Goal: Transaction & Acquisition: Purchase product/service

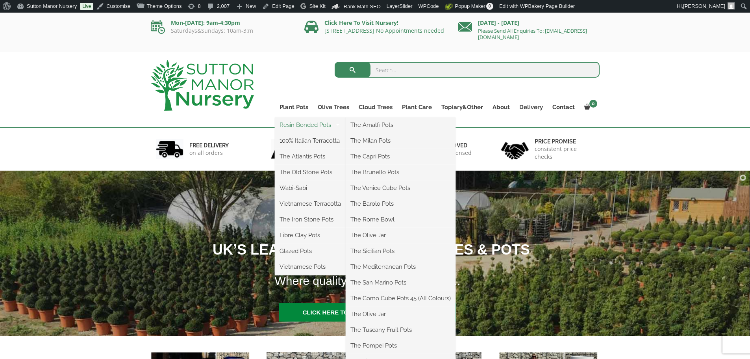
click at [299, 124] on link "Resin Bonded Pots" at bounding box center [310, 125] width 71 height 12
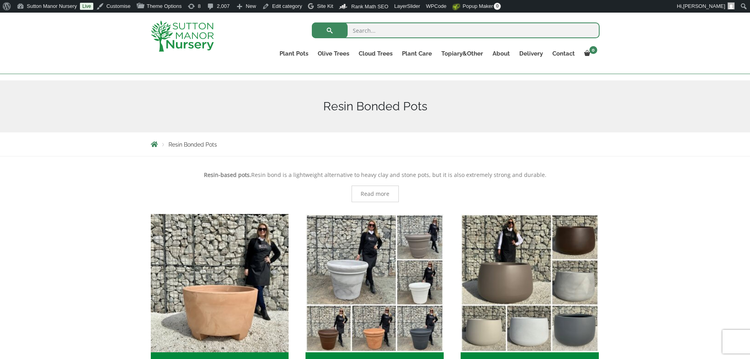
scroll to position [197, 0]
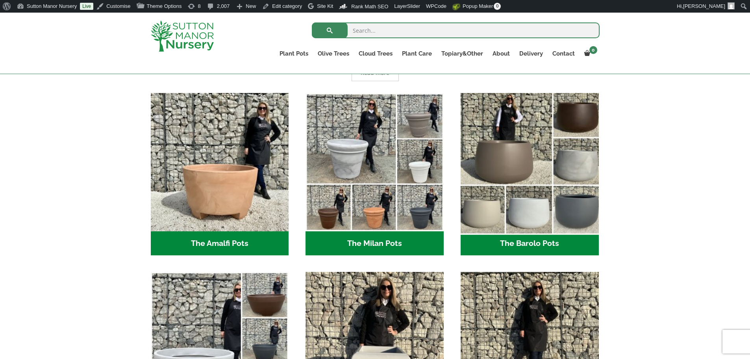
click at [513, 194] on img "Visit product category The Barolo Pots" at bounding box center [529, 161] width 145 height 145
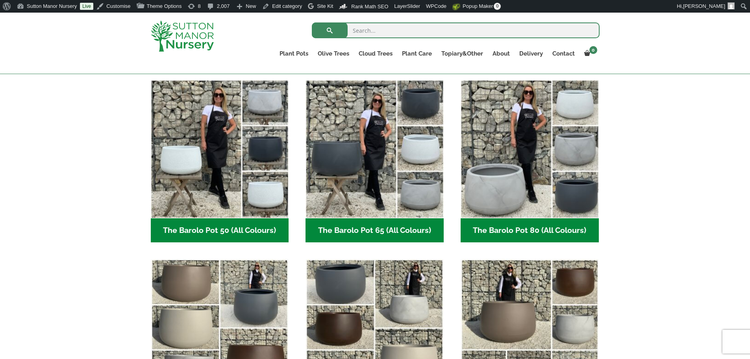
scroll to position [236, 0]
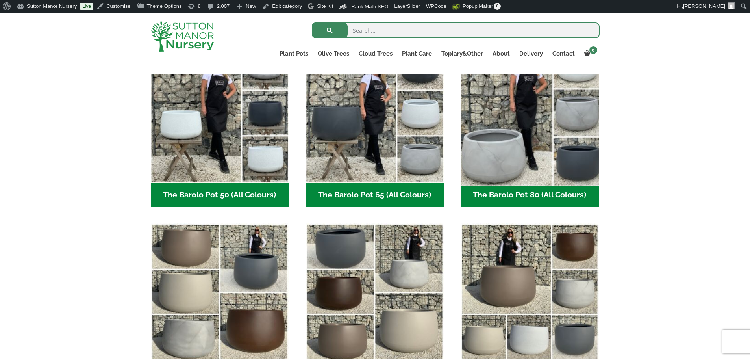
click at [523, 111] on img "Visit product category The Barolo Pot 80 (All Colours)" at bounding box center [529, 113] width 145 height 145
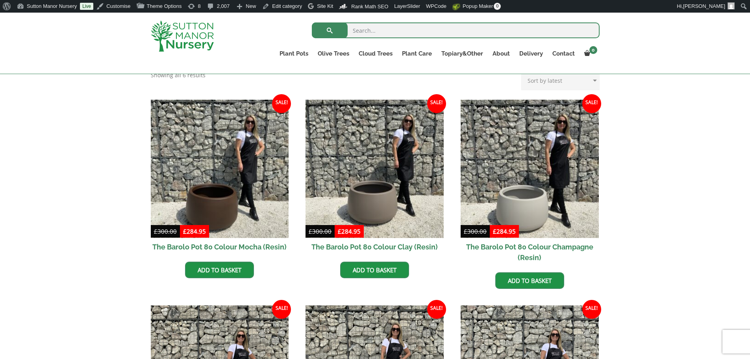
scroll to position [197, 0]
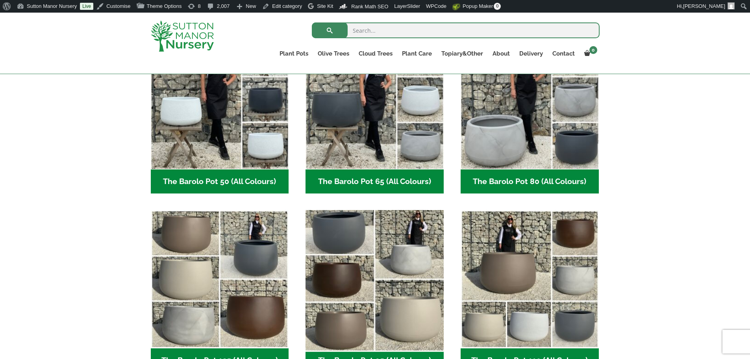
scroll to position [354, 0]
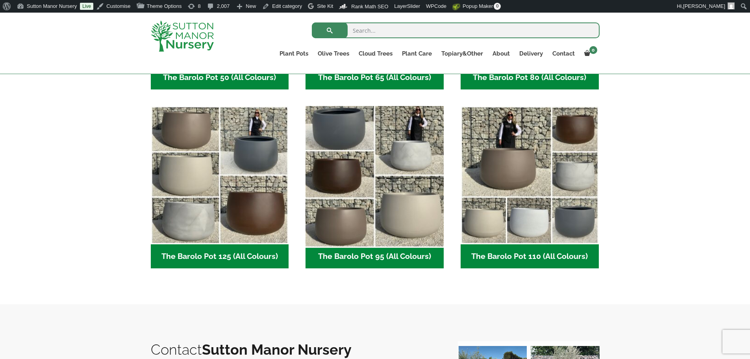
click at [418, 188] on img "Visit product category The Barolo Pot 95 (All Colours)" at bounding box center [375, 175] width 145 height 145
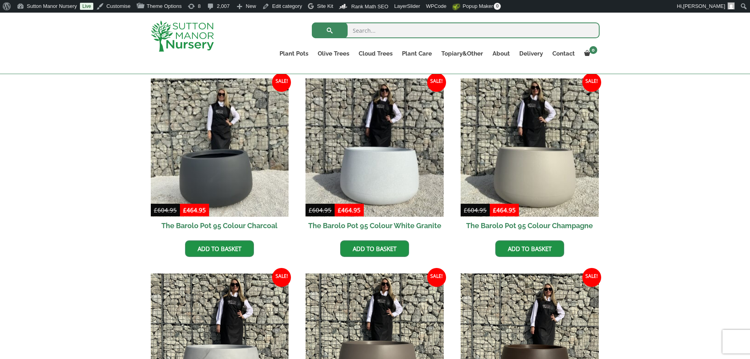
click at [182, 32] on img at bounding box center [182, 35] width 63 height 31
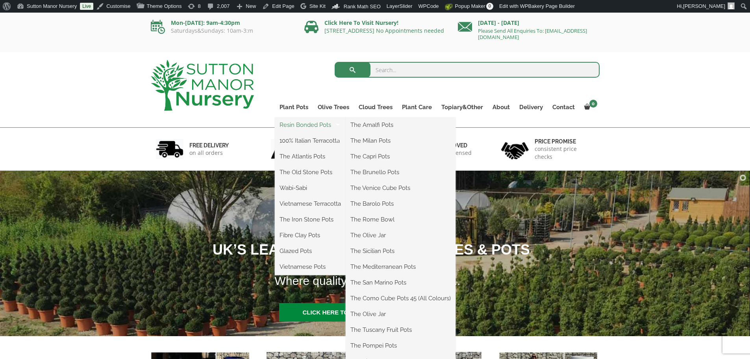
click at [298, 124] on link "Resin Bonded Pots" at bounding box center [310, 125] width 71 height 12
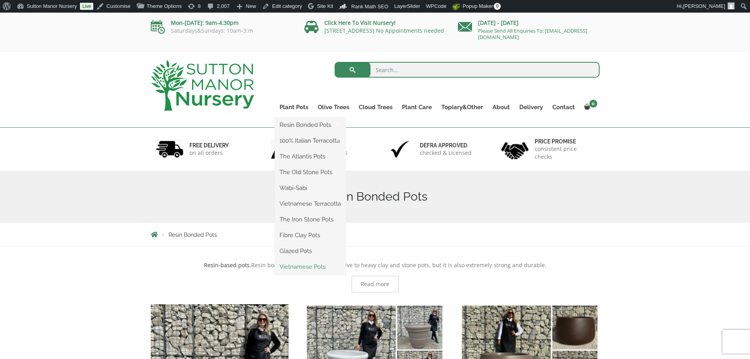
click at [294, 266] on link "Vietnamese Pots" at bounding box center [310, 267] width 71 height 12
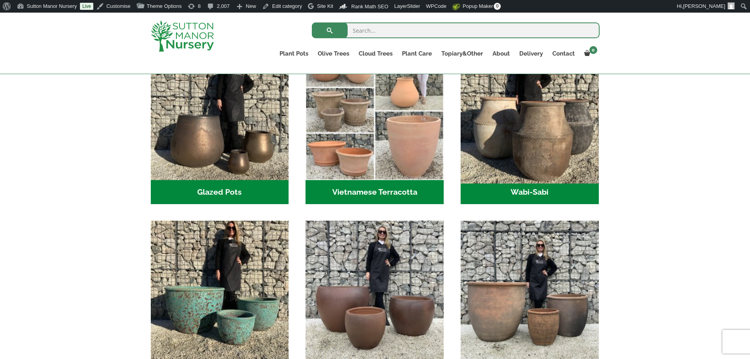
scroll to position [276, 0]
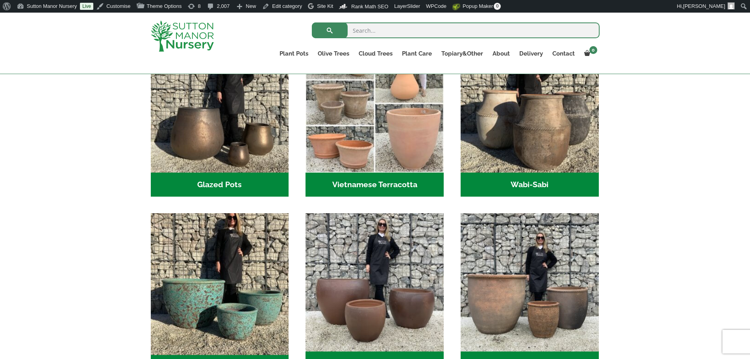
click at [246, 264] on img "Visit product category The Atlantis Pots" at bounding box center [219, 282] width 145 height 145
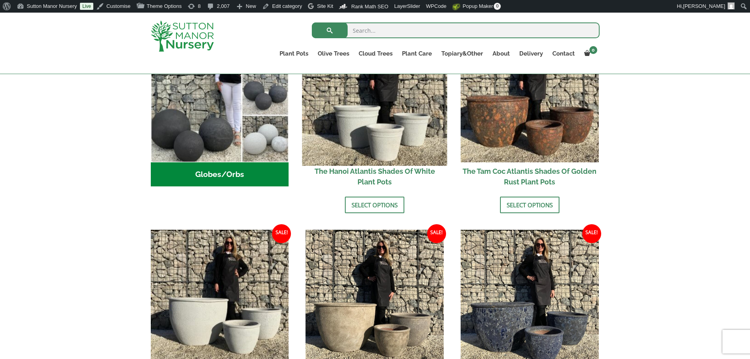
scroll to position [315, 0]
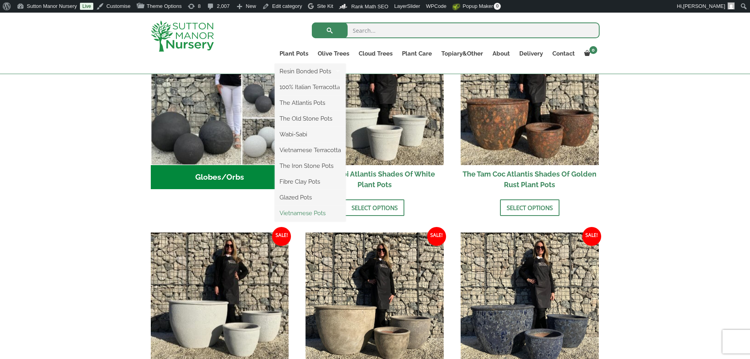
click at [309, 212] on link "Vietnamese Pots" at bounding box center [310, 213] width 71 height 12
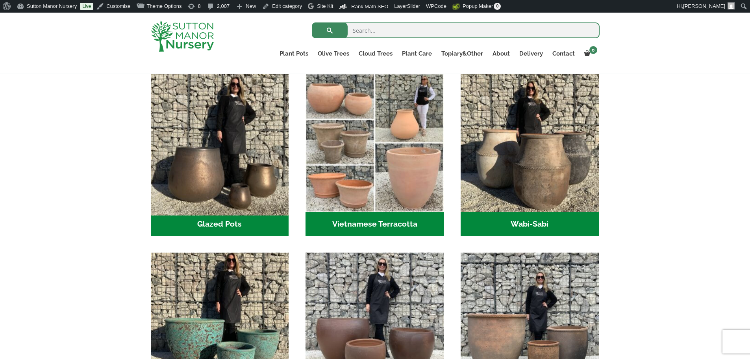
click at [201, 195] on img "Visit product category Glazed Pots" at bounding box center [219, 142] width 145 height 145
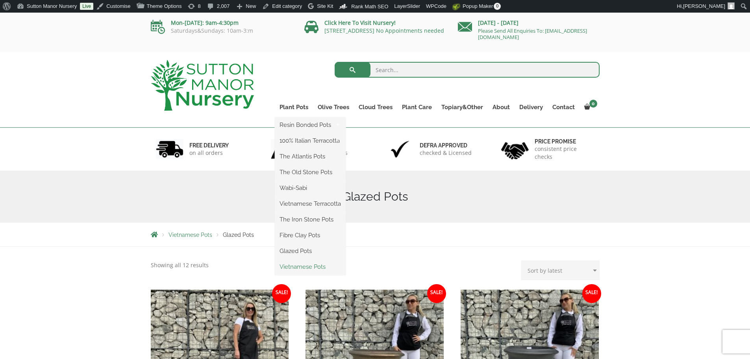
click at [305, 267] on link "Vietnamese Pots" at bounding box center [310, 267] width 71 height 12
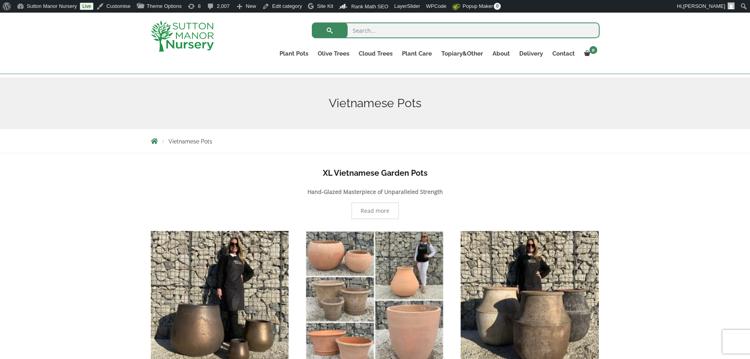
scroll to position [79, 0]
click at [197, 37] on img at bounding box center [182, 35] width 63 height 31
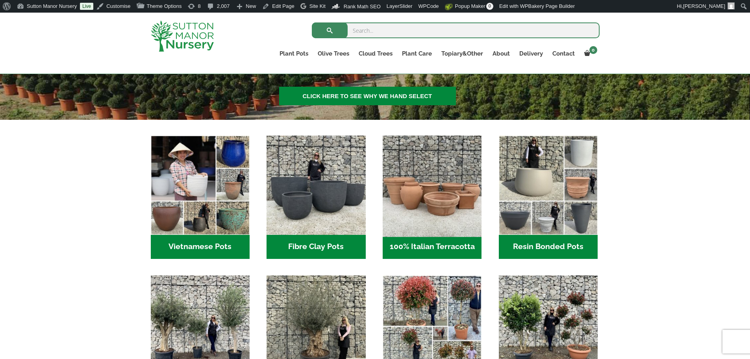
scroll to position [197, 0]
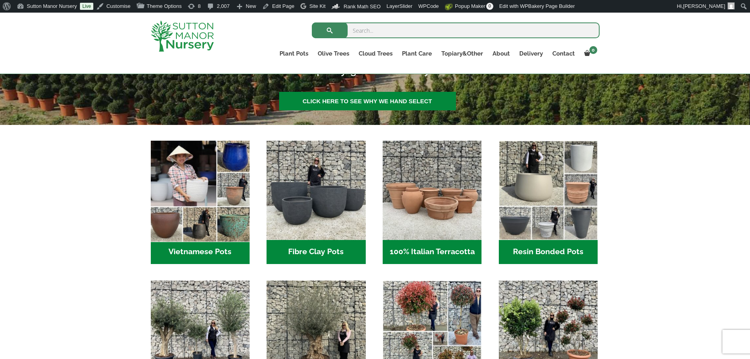
click at [230, 211] on img "Visit product category Vietnamese Pots" at bounding box center [200, 190] width 104 height 104
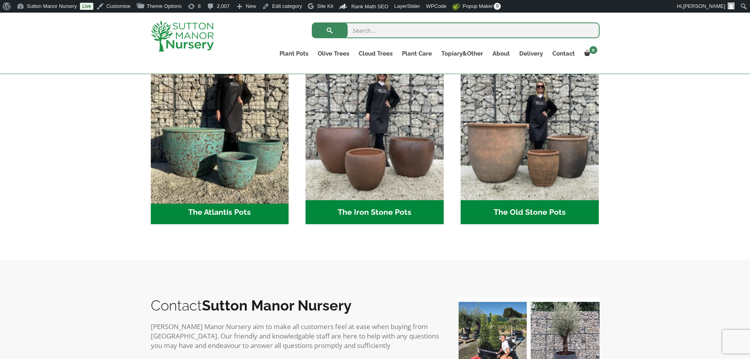
scroll to position [433, 0]
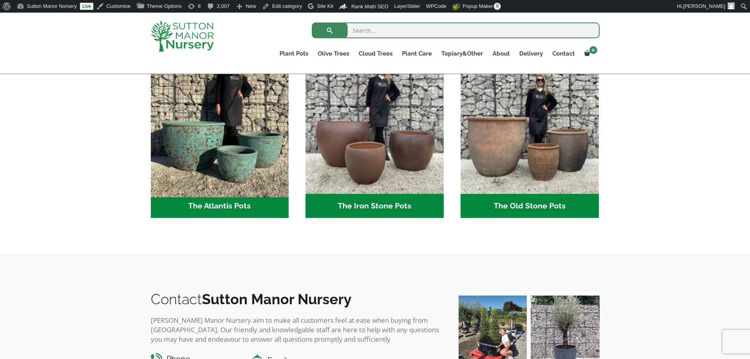
click at [230, 168] on img "Visit product category The Atlantis Pots" at bounding box center [219, 124] width 145 height 145
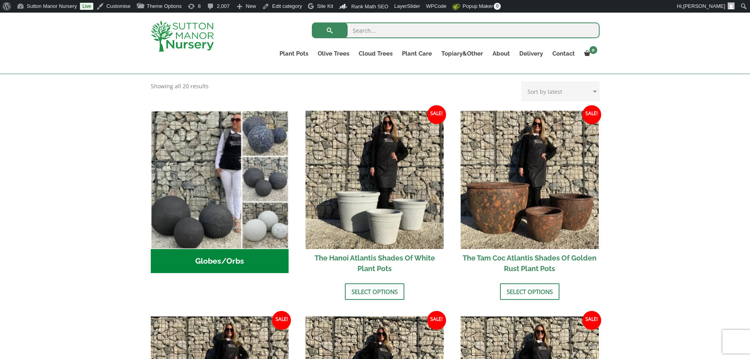
scroll to position [197, 0]
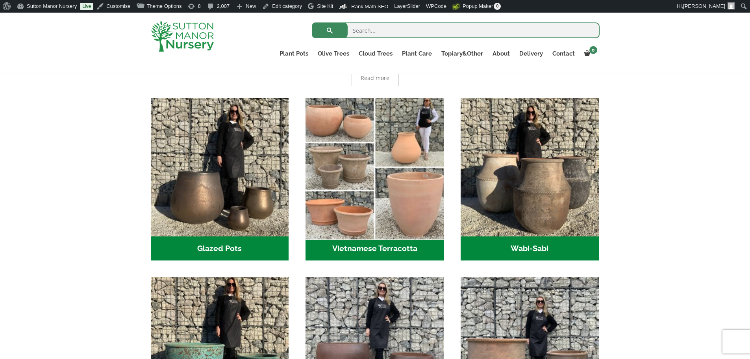
scroll to position [197, 0]
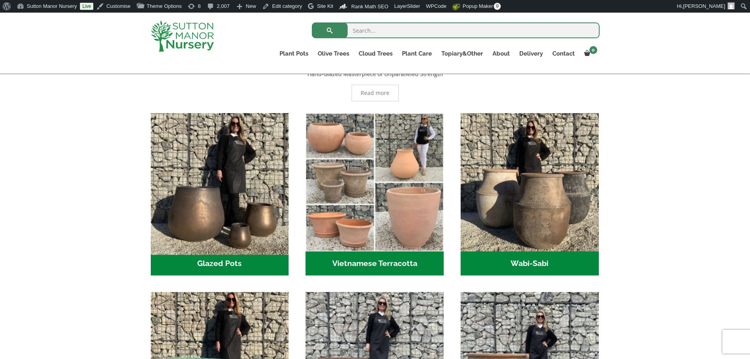
click at [262, 186] on img "Visit product category Glazed Pots" at bounding box center [219, 182] width 145 height 145
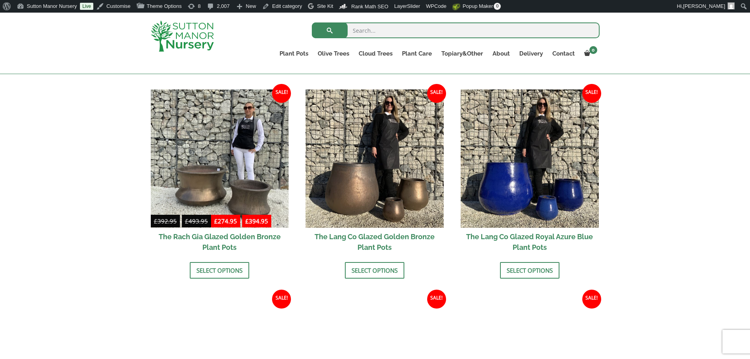
scroll to position [591, 0]
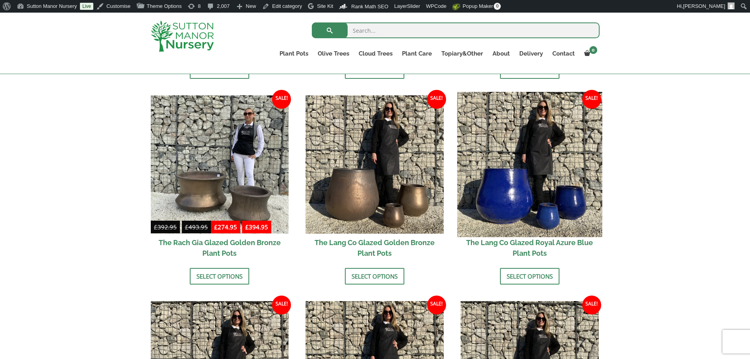
click at [497, 192] on img at bounding box center [529, 164] width 145 height 145
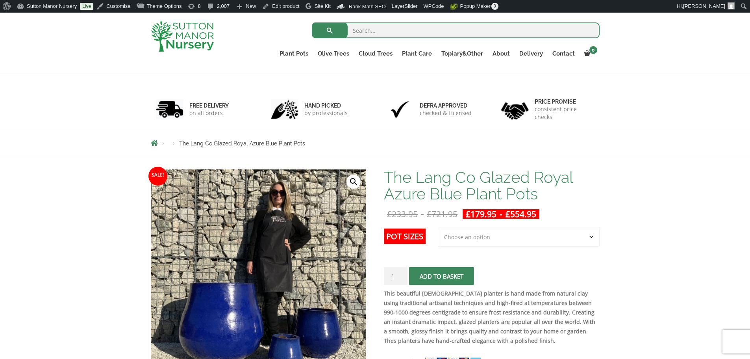
scroll to position [79, 0]
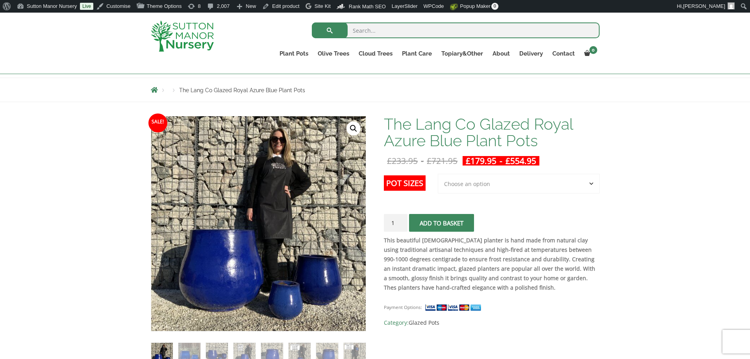
click at [455, 176] on select "Choose an option 3rd to Largest Pot In The Picture 2nd to Largest Pot In The Pi…" at bounding box center [519, 184] width 162 height 20
click at [438, 174] on select "Choose an option 3rd to Largest Pot In The Picture 2nd to Largest Pot In The Pi…" at bounding box center [519, 184] width 162 height 20
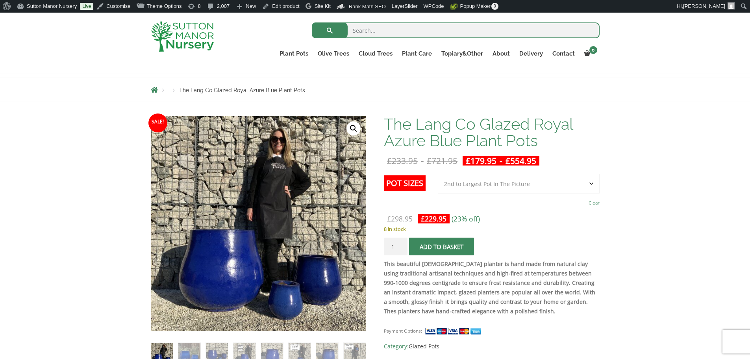
click at [531, 186] on select "Choose an option 3rd to Largest Pot In The Picture 2nd to Largest Pot In The Pi…" at bounding box center [519, 184] width 162 height 20
select select "Largest pot In The Picture"
click at [438, 174] on select "Choose an option 3rd to Largest Pot In The Picture 2nd to Largest Pot In The Pi…" at bounding box center [519, 184] width 162 height 20
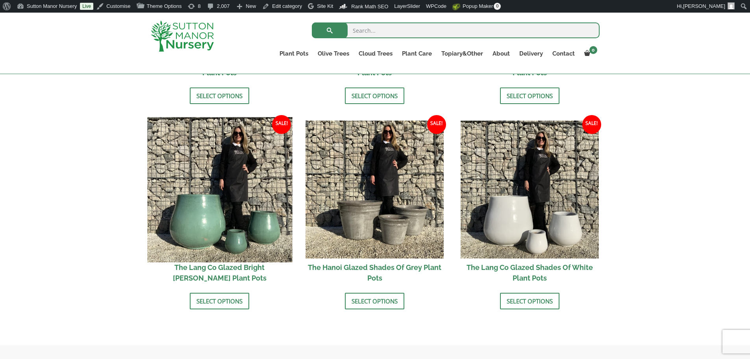
scroll to position [788, 0]
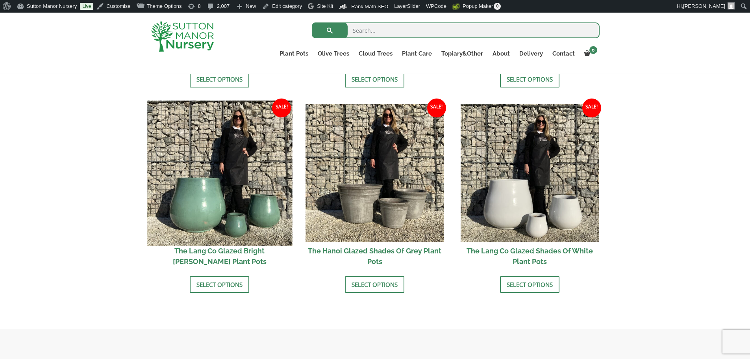
click at [231, 176] on img at bounding box center [219, 172] width 145 height 145
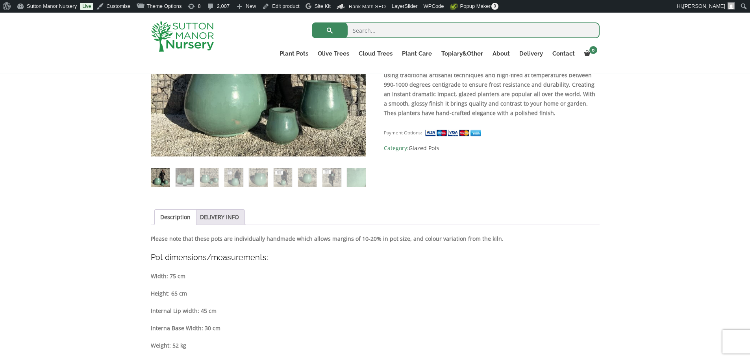
scroll to position [158, 0]
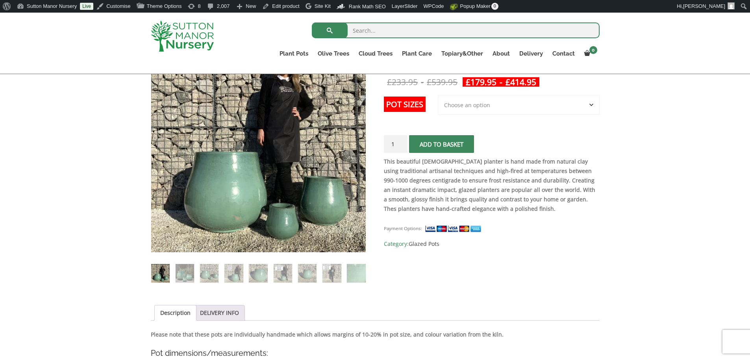
click at [519, 105] on select "Choose an option 3rd to Largest Pot In The Picture 2nd to Largest Pot In The Pi…" at bounding box center [519, 105] width 162 height 20
click at [438, 95] on select "Choose an option 3rd to Largest Pot In The Picture 2nd to Largest Pot In The Pi…" at bounding box center [519, 105] width 162 height 20
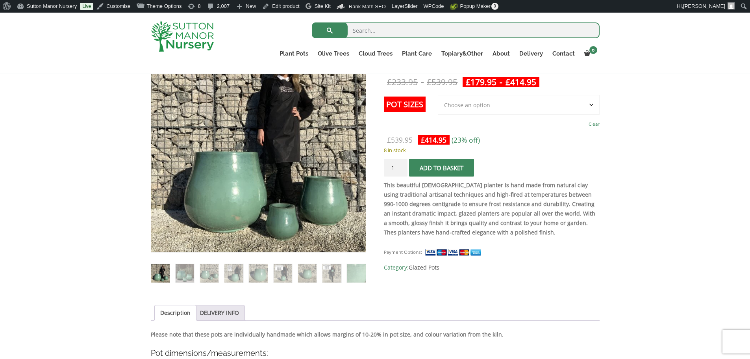
click at [495, 105] on select "Choose an option 3rd to Largest Pot In The Picture 2nd to Largest Pot In The Pi…" at bounding box center [519, 105] width 162 height 20
click at [438, 95] on select "Choose an option 3rd to Largest Pot In The Picture 2nd to Largest Pot In The Pi…" at bounding box center [519, 105] width 162 height 20
select select "2nd to Largest Pot In The Picture"
